Goal: Task Accomplishment & Management: Manage account settings

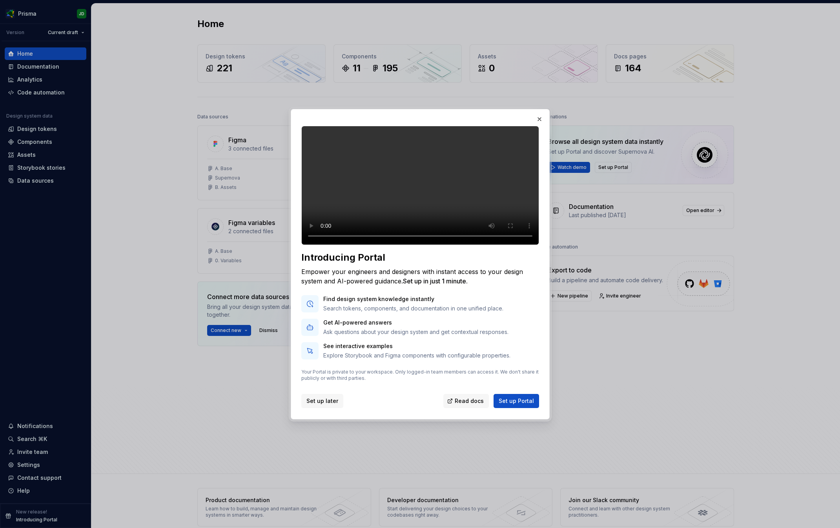
click at [332, 405] on span "Set up later" at bounding box center [322, 401] width 32 height 8
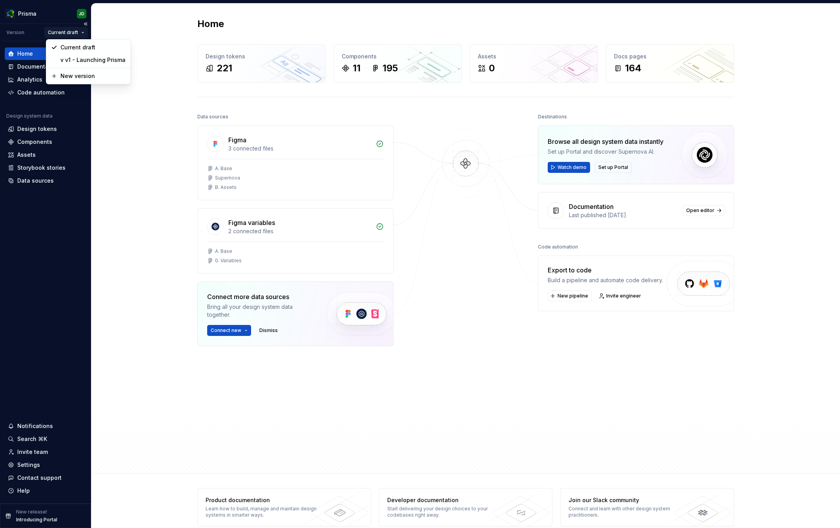
click at [71, 33] on html "Prisma JD Version Current draft Home Documentation Analytics Code automation De…" at bounding box center [420, 264] width 840 height 528
click at [107, 133] on html "Prisma JD Version Current draft Home Documentation Analytics Code automation De…" at bounding box center [420, 264] width 840 height 528
click at [67, 66] on div "Documentation" at bounding box center [45, 67] width 75 height 8
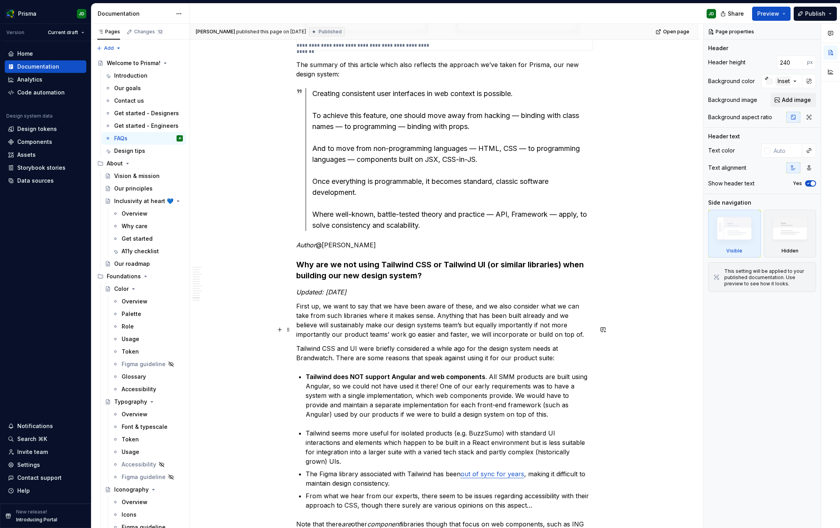
scroll to position [3945, 0]
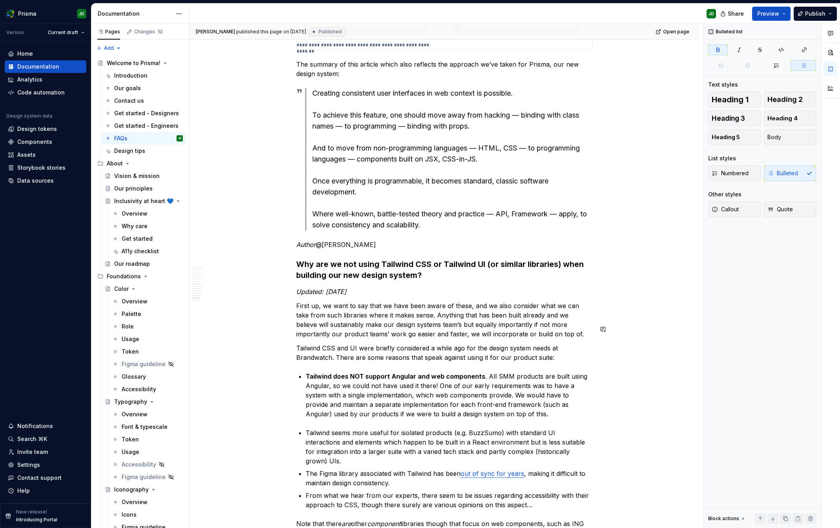
click at [330, 373] on strong "Tailwind does NOT support Angular and web components" at bounding box center [396, 377] width 180 height 8
type textarea "*"
click at [364, 373] on strong "Tailwind UI does NOT support Angular and web components" at bounding box center [399, 377] width 187 height 8
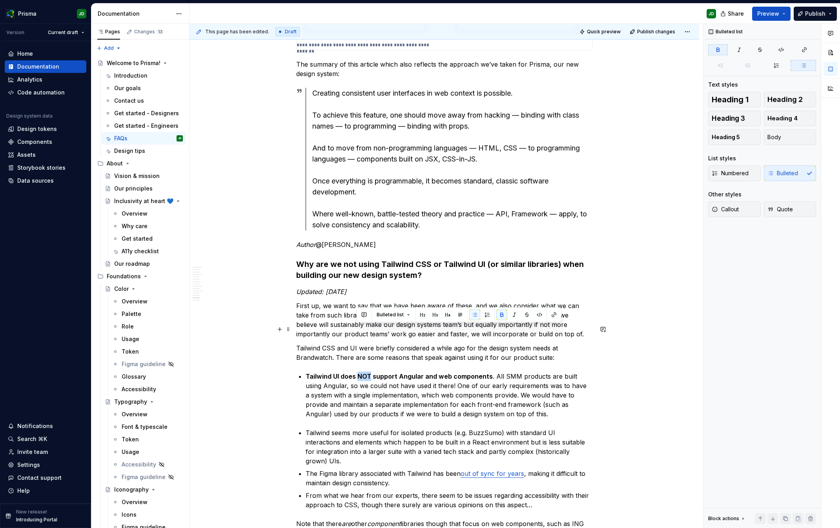
click at [364, 373] on strong "Tailwind UI does NOT support Angular and web components" at bounding box center [399, 377] width 187 height 8
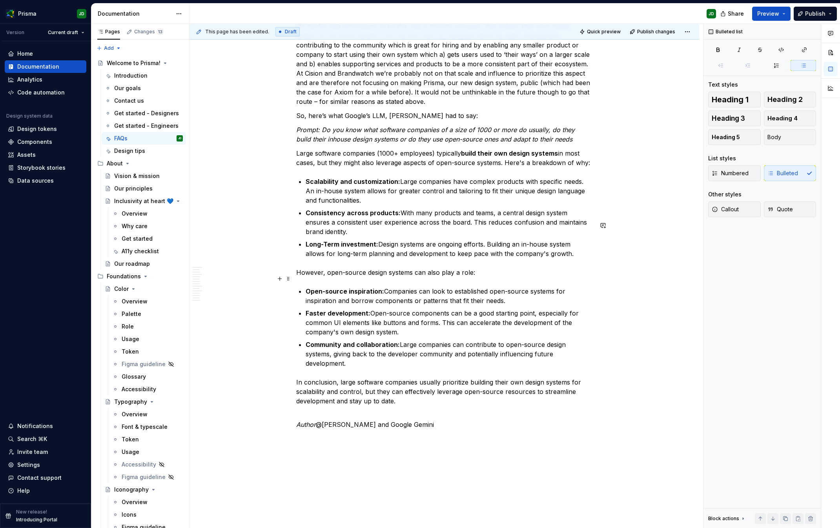
scroll to position [4918, 0]
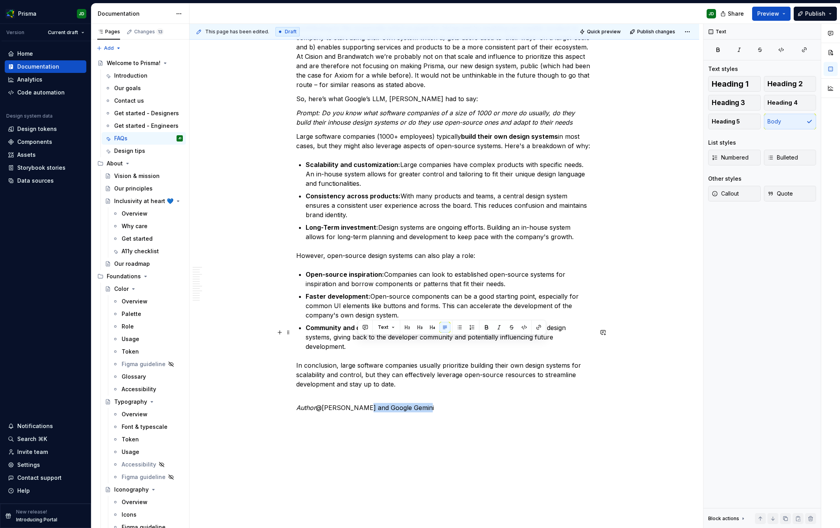
drag, startPoint x: 358, startPoint y: 341, endPoint x: 453, endPoint y: 346, distance: 94.7
click at [453, 394] on p "Author @Julius Dietz and Google Gemini" at bounding box center [444, 403] width 297 height 19
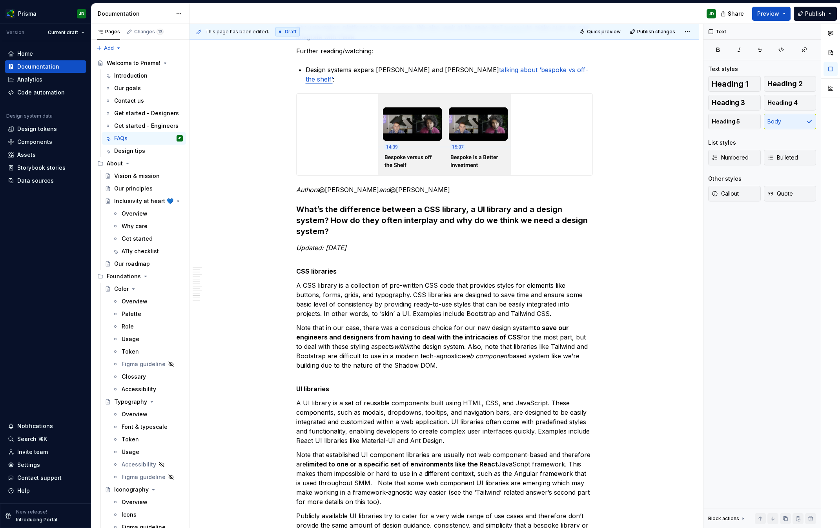
scroll to position [3886, 0]
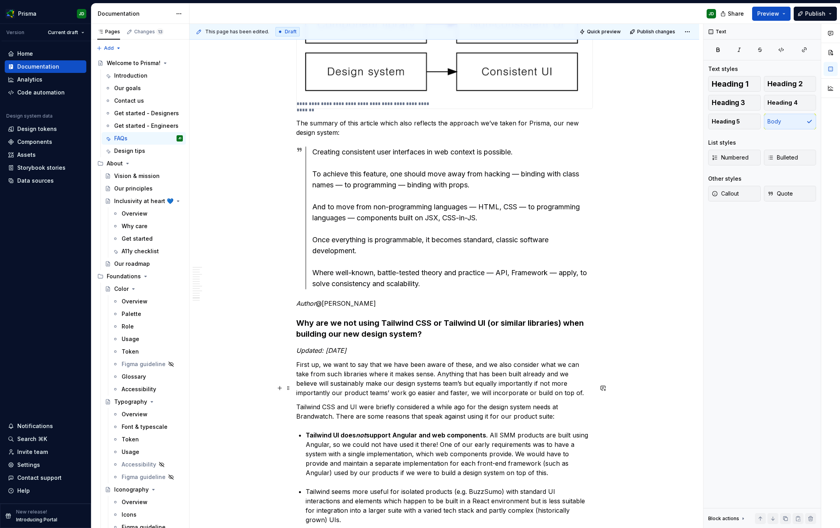
drag, startPoint x: 393, startPoint y: 401, endPoint x: 382, endPoint y: 406, distance: 12.3
click at [392, 431] on p "Tailwind UI does not support Angular and web components . All SMM products are …" at bounding box center [449, 454] width 287 height 47
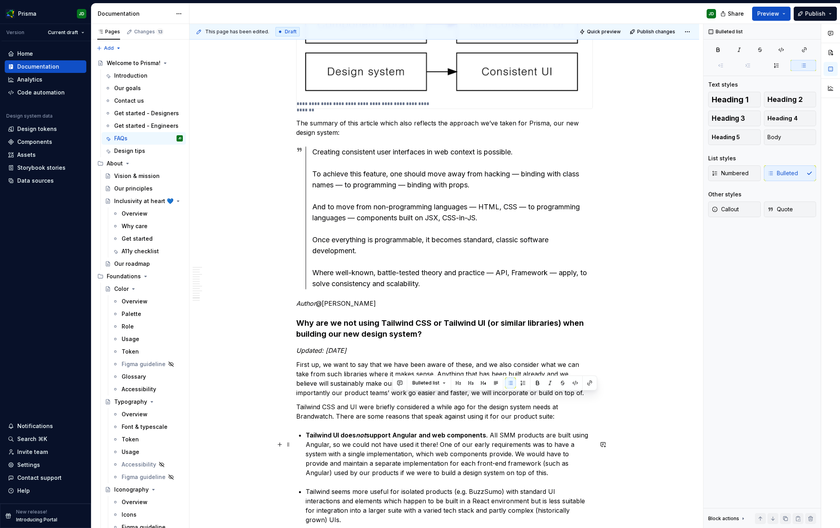
click at [330, 487] on p "Tailwind seems more useful for isolated products (e.g. BuzzSumo) with standard …" at bounding box center [449, 506] width 287 height 38
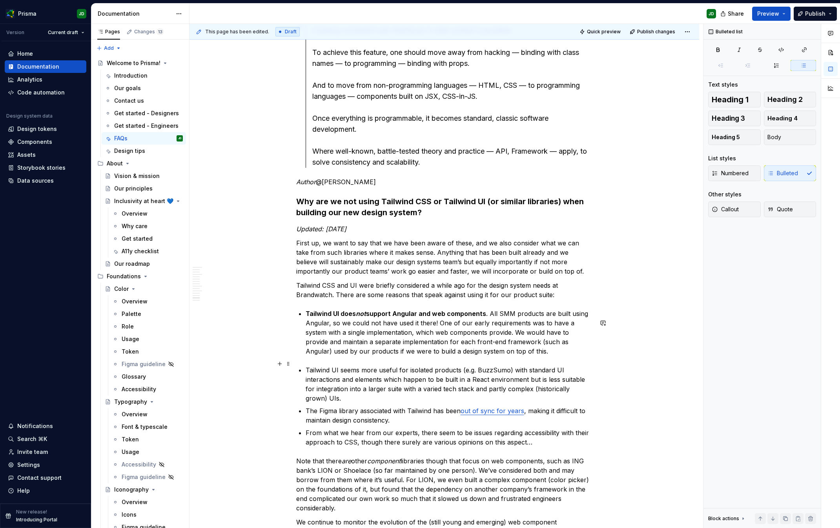
scroll to position [4034, 0]
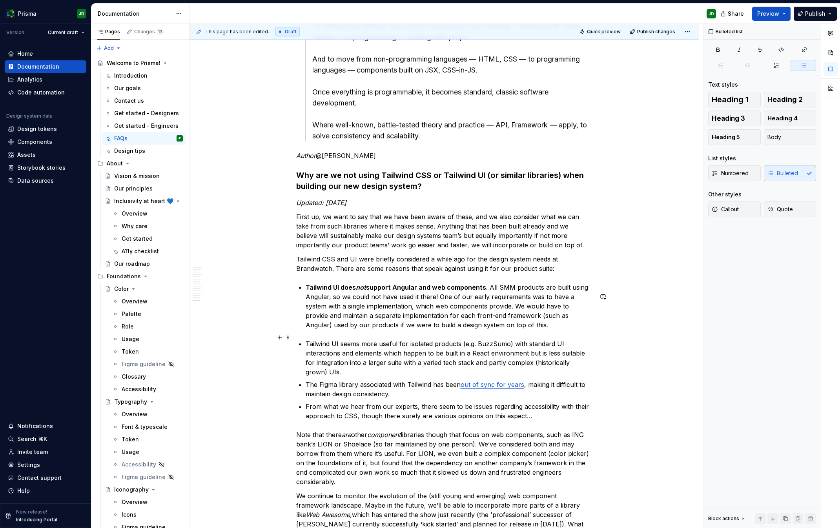
click at [433, 380] on p "The Figma library associated with Tailwind has been out of sync for years , mak…" at bounding box center [449, 389] width 287 height 19
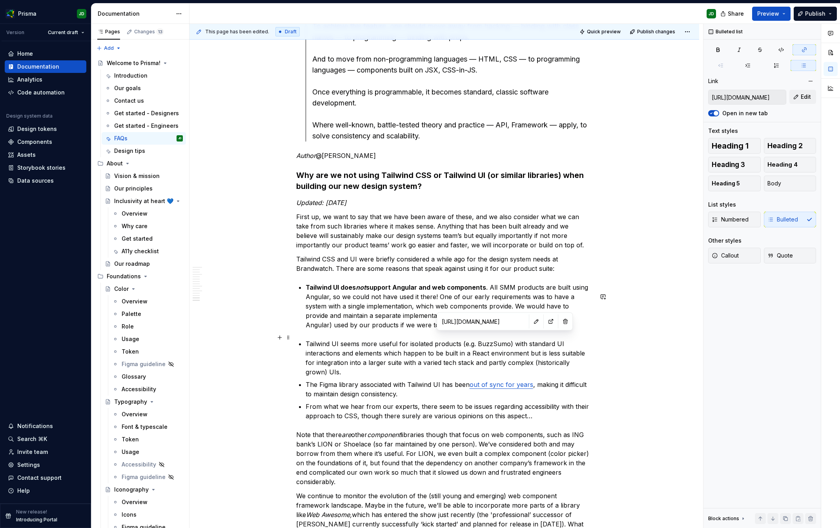
click at [497, 381] on link "out of sync for years" at bounding box center [502, 385] width 64 height 8
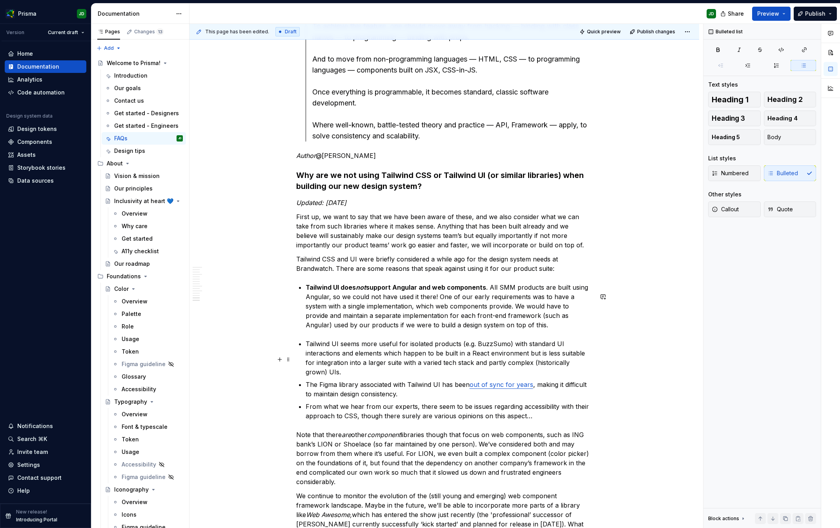
click at [418, 402] on p "From what we hear from our experts, there seem to be issues regarding accessibi…" at bounding box center [449, 411] width 287 height 19
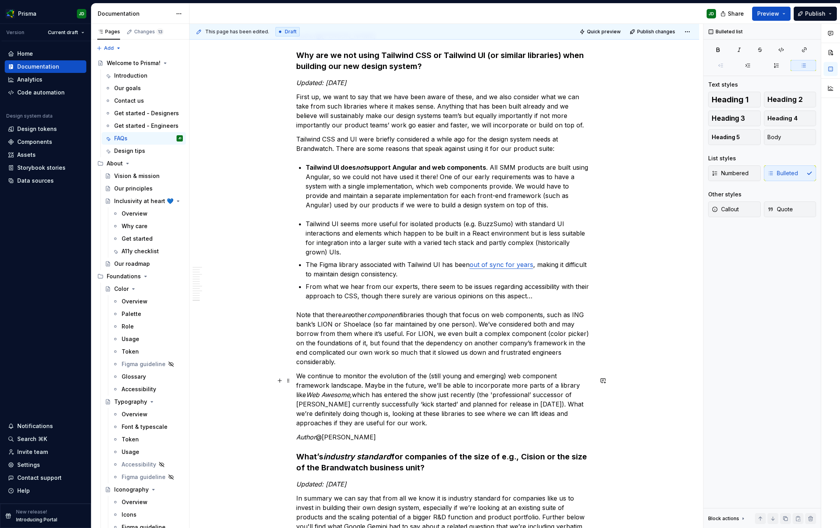
scroll to position [4155, 0]
click at [408, 282] on p "From what we hear from our experts, there seem to be issues regarding accessibi…" at bounding box center [449, 291] width 287 height 19
click at [449, 282] on p "From what we hear from our experts, there seem to be issues regarding accessibi…" at bounding box center [449, 291] width 287 height 19
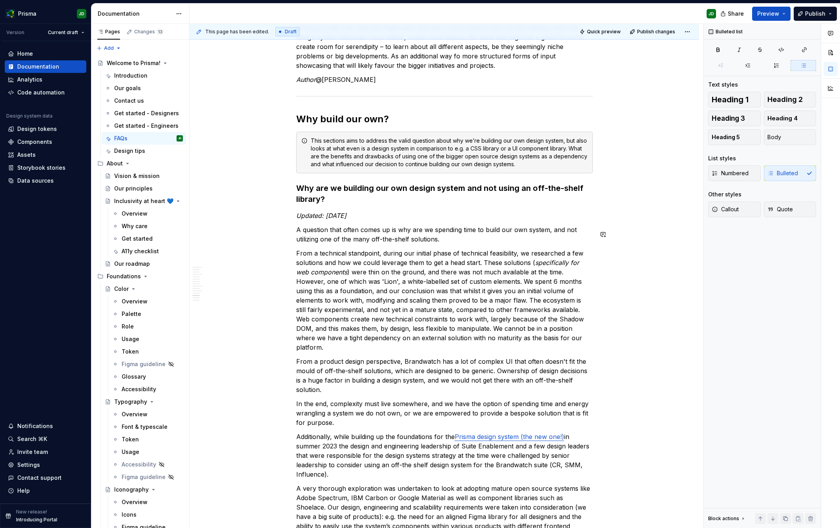
scroll to position [2496, 0]
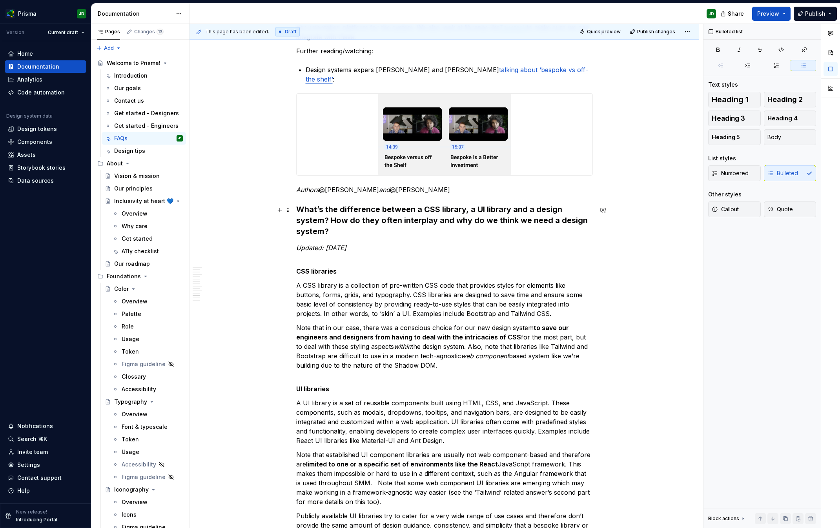
click at [389, 243] on p "Updated: June 2024" at bounding box center [444, 247] width 297 height 9
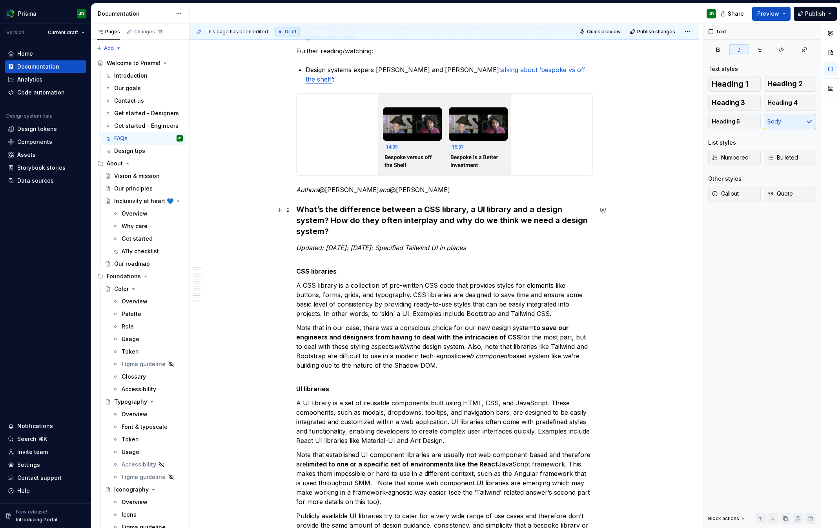
click at [453, 244] on em "Updated: June 2024; Sep 2025: Specified Tailwind UI in places" at bounding box center [380, 248] width 169 height 8
click at [658, 29] on span "Publish changes" at bounding box center [656, 32] width 38 height 6
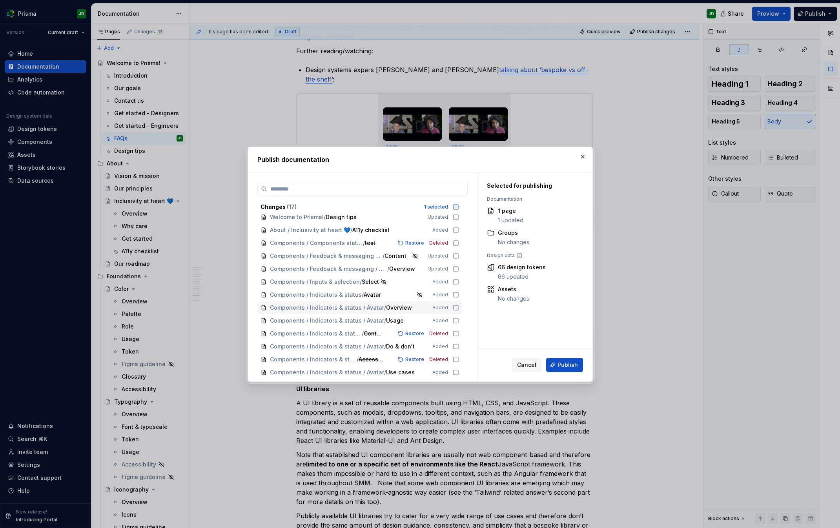
scroll to position [0, 0]
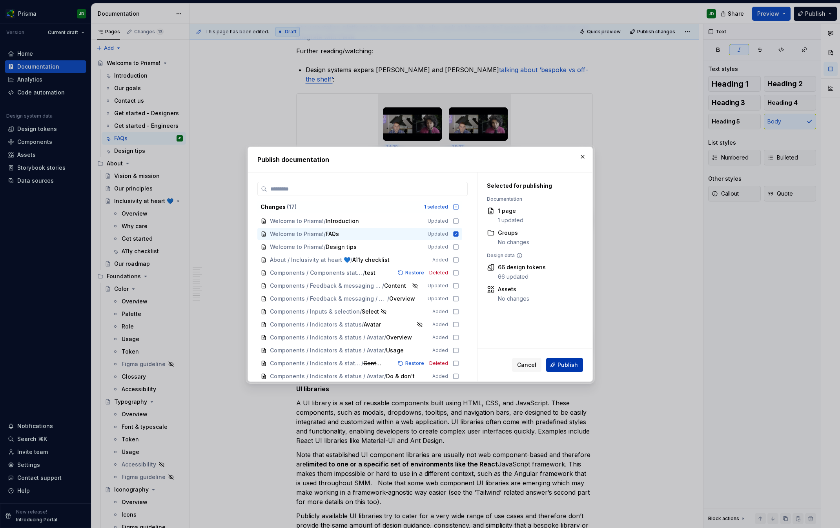
click at [570, 365] on span "Publish" at bounding box center [567, 365] width 20 height 8
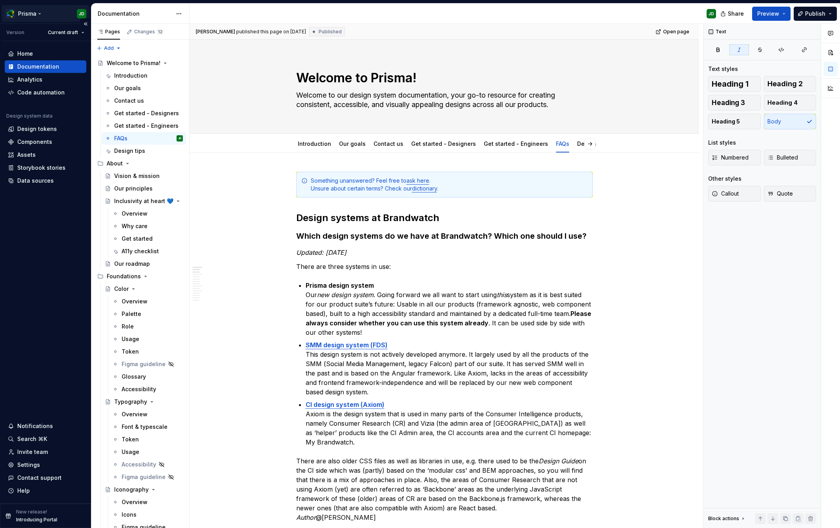
click at [27, 15] on html "Prisma JD Version Current draft Home Documentation Analytics Code automation De…" at bounding box center [420, 264] width 840 height 528
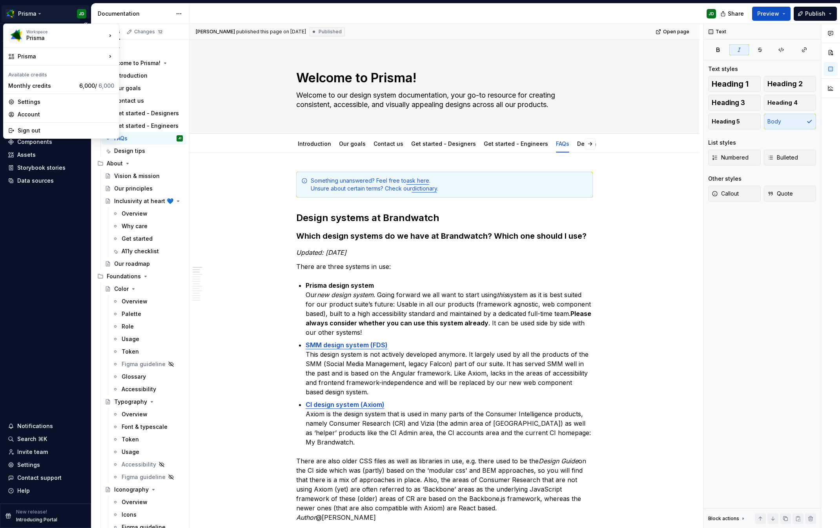
type textarea "*"
click at [43, 115] on div "Account" at bounding box center [66, 115] width 97 height 8
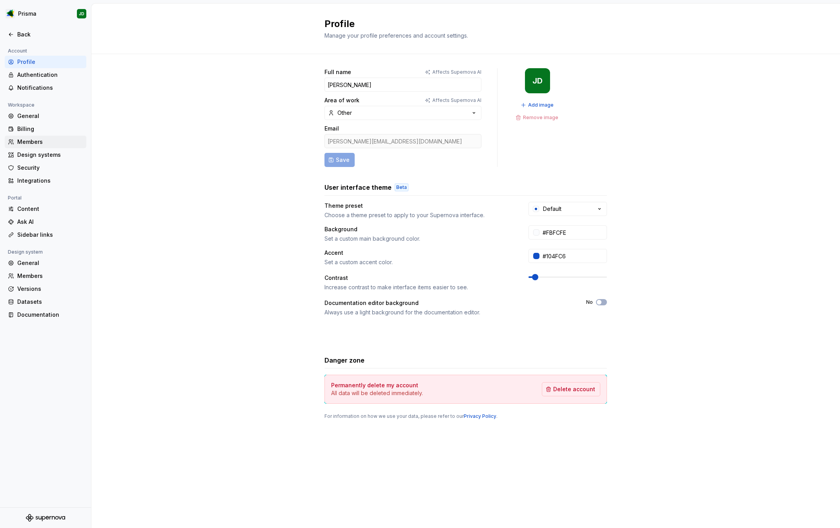
click at [44, 140] on div "Members" at bounding box center [50, 142] width 66 height 8
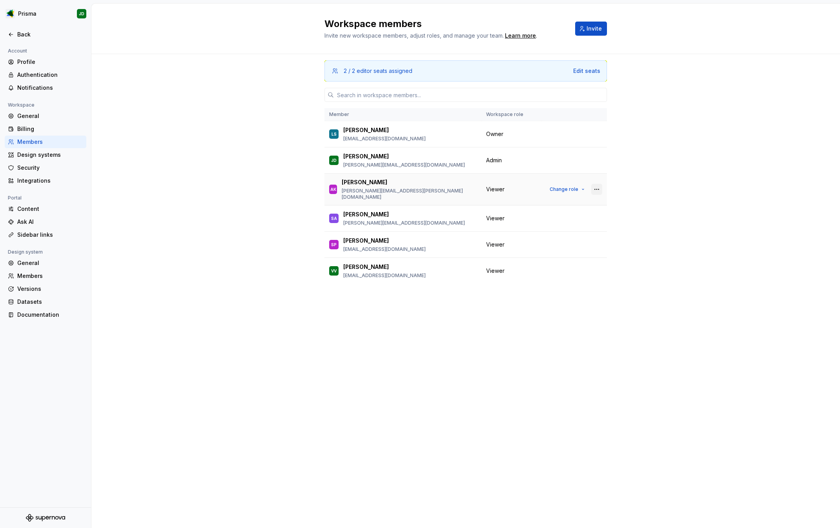
click at [597, 187] on button "button" at bounding box center [596, 189] width 11 height 11
click at [567, 201] on div "Remove from workspace" at bounding box center [549, 202] width 68 height 8
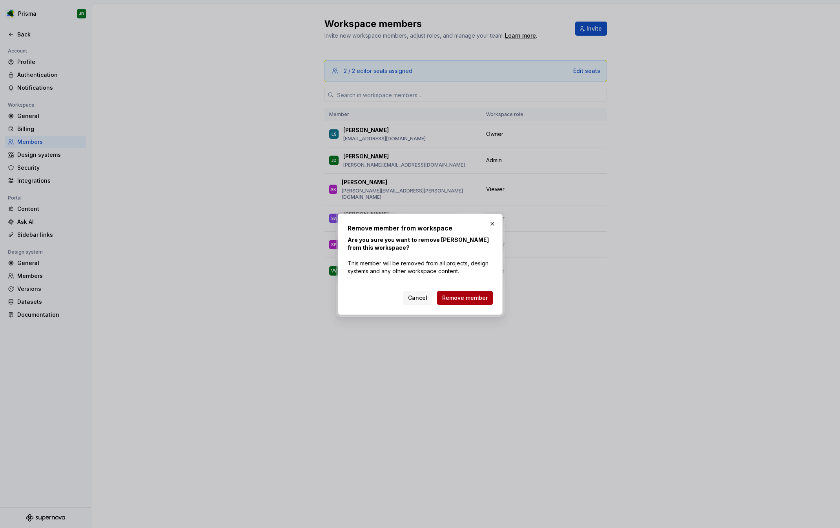
click at [472, 302] on button "Remove member" at bounding box center [465, 298] width 56 height 14
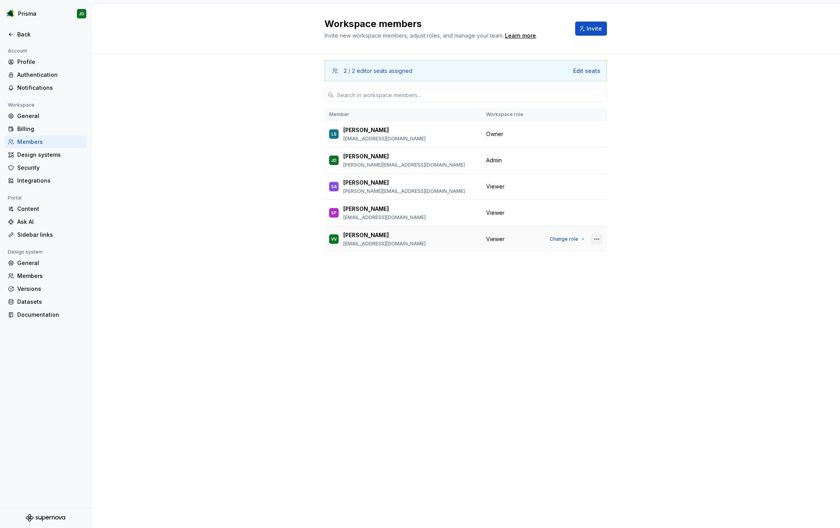
click at [599, 240] on button "button" at bounding box center [596, 239] width 11 height 11
click at [571, 239] on span "Change role" at bounding box center [564, 239] width 29 height 6
click at [620, 241] on div "2 / 2 editor seats assigned Edit seats Member Workspace role LS Lily Seraoui li…" at bounding box center [465, 291] width 749 height 474
click at [596, 239] on button "button" at bounding box center [596, 239] width 11 height 11
click at [539, 256] on div "Remove from workspace" at bounding box center [549, 255] width 68 height 8
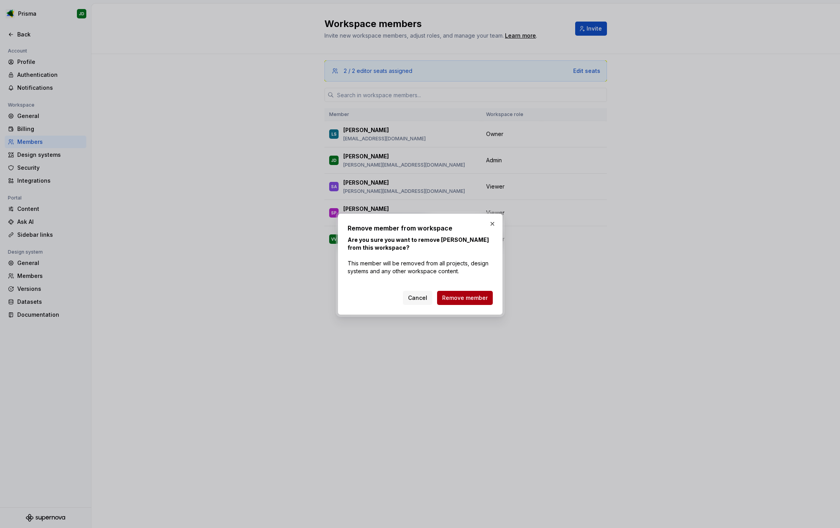
click at [468, 296] on span "Remove member" at bounding box center [465, 298] width 46 height 8
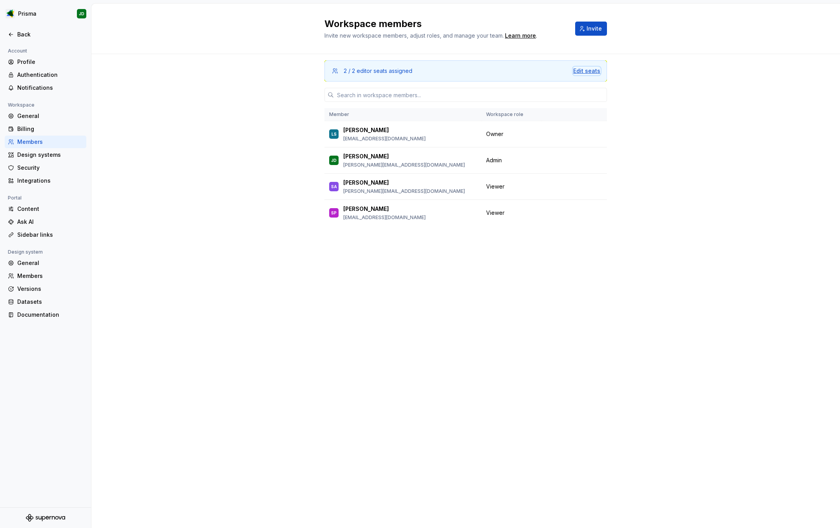
click at [598, 68] on div "Edit seats" at bounding box center [586, 71] width 27 height 8
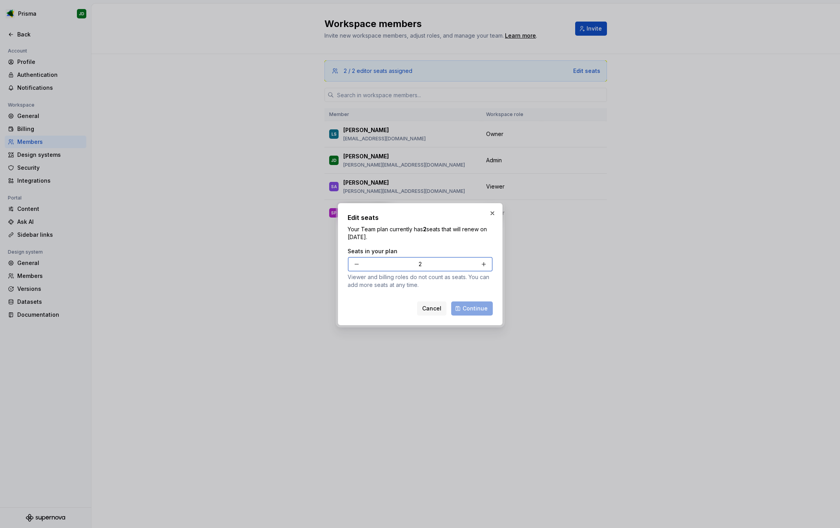
click at [482, 267] on button "button" at bounding box center [484, 264] width 14 height 14
type input "3"
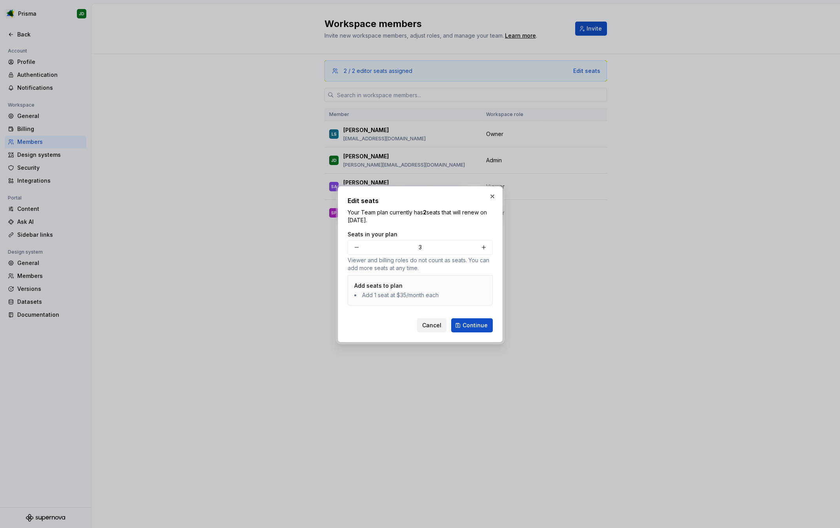
click at [433, 327] on span "Cancel" at bounding box center [431, 326] width 19 height 8
